Goal: Information Seeking & Learning: Learn about a topic

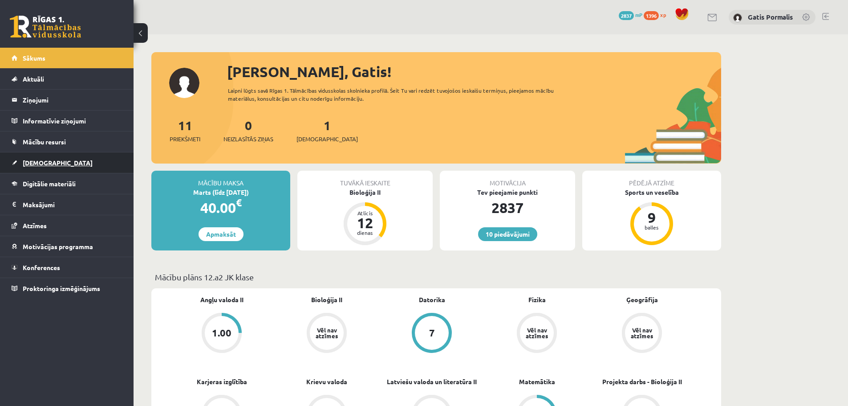
click at [84, 165] on link "[DEMOGRAPHIC_DATA]" at bounding box center [67, 162] width 111 height 20
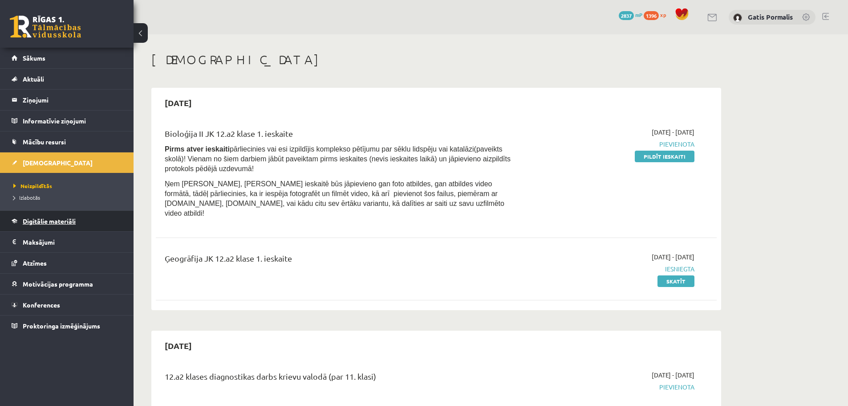
click at [65, 218] on span "Digitālie materiāli" at bounding box center [49, 221] width 53 height 8
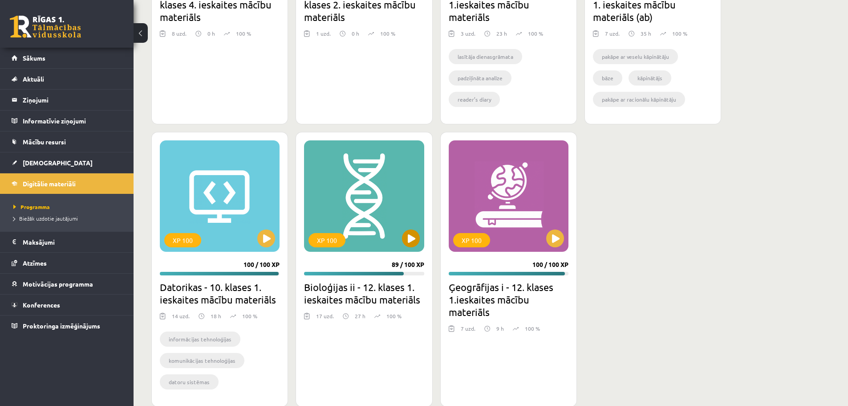
scroll to position [1050, 0]
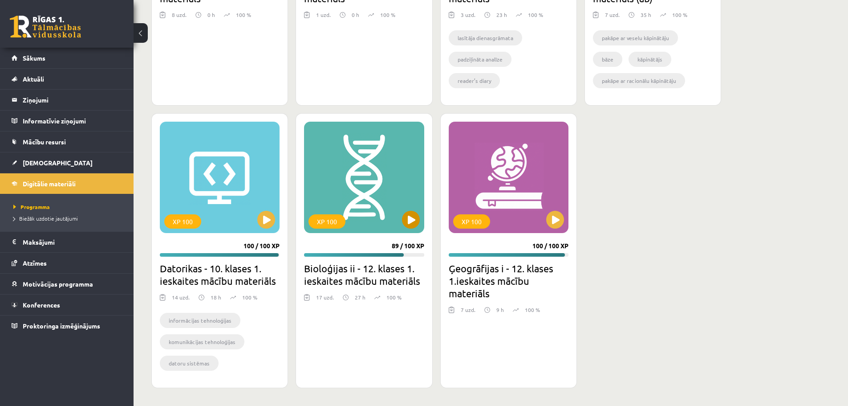
click at [354, 186] on div "XP 100" at bounding box center [364, 177] width 120 height 111
click at [353, 186] on div "XP 100" at bounding box center [364, 177] width 120 height 111
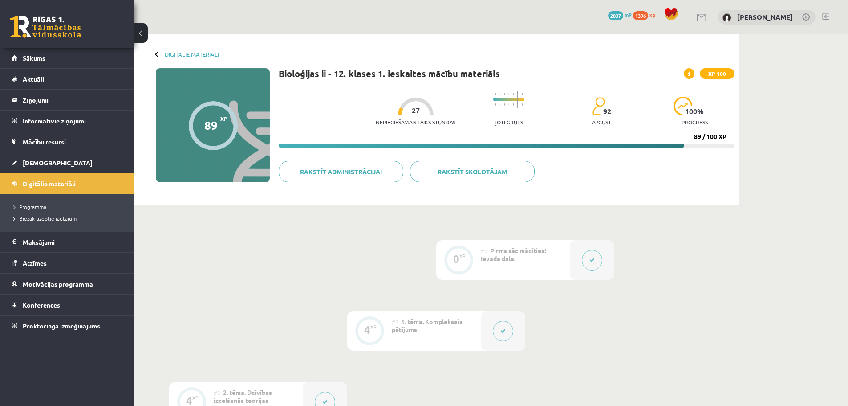
click at [517, 342] on div at bounding box center [503, 331] width 45 height 40
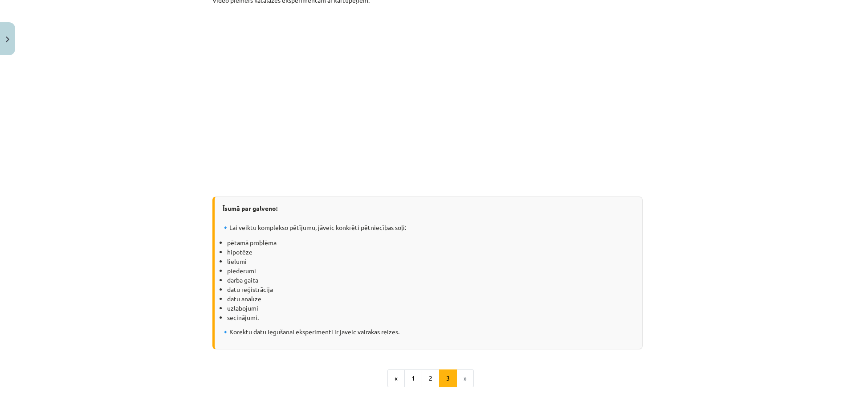
scroll to position [1176, 0]
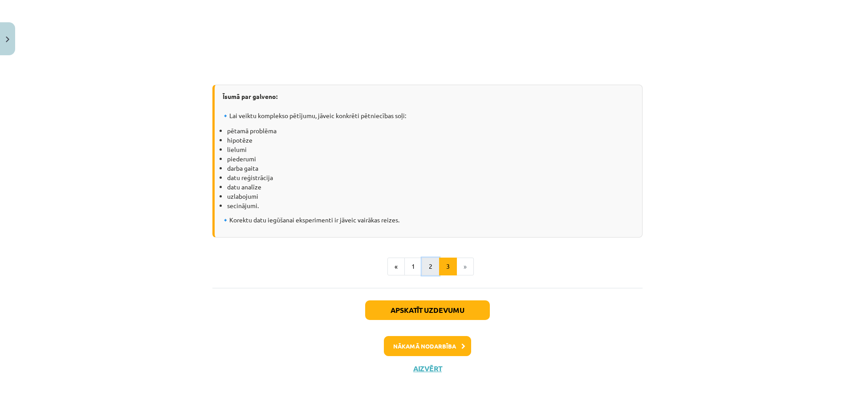
click at [433, 271] on button "2" at bounding box center [431, 266] width 18 height 18
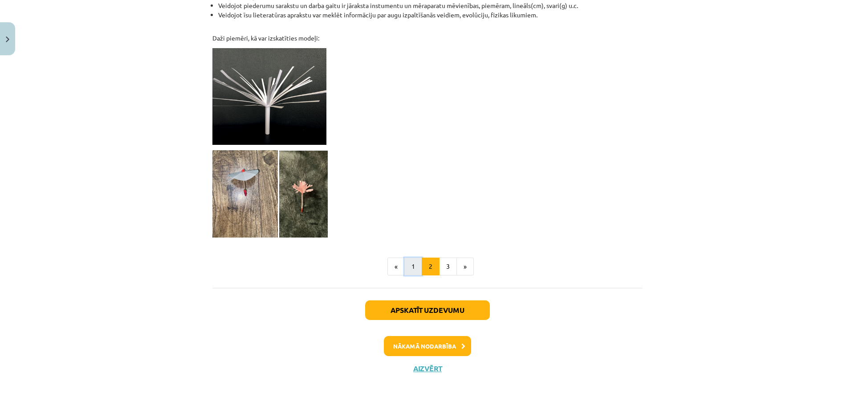
click at [405, 262] on button "1" at bounding box center [413, 266] width 18 height 18
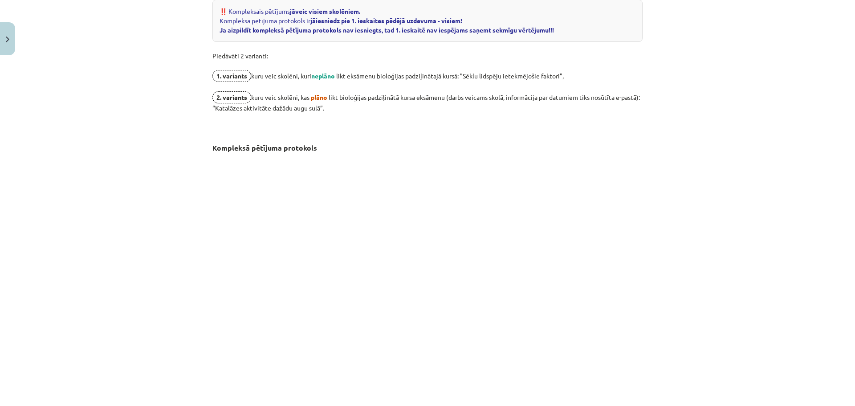
scroll to position [356, 0]
